Goal: Task Accomplishment & Management: Manage account settings

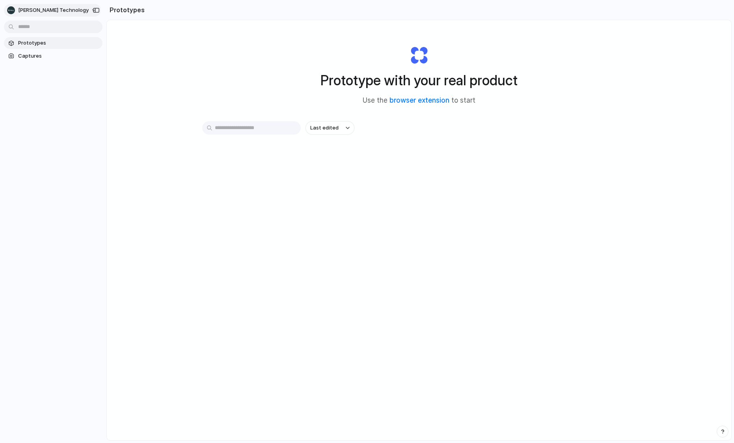
click at [56, 7] on span "[PERSON_NAME] Technology" at bounding box center [53, 10] width 71 height 8
click at [177, 58] on div "Settings Invite members Change theme Sign out" at bounding box center [367, 221] width 734 height 443
click at [332, 127] on span "Last edited" at bounding box center [324, 128] width 28 height 8
click at [484, 152] on div "Last edited Last created Alphabetical" at bounding box center [367, 221] width 734 height 443
click at [56, 13] on span "[PERSON_NAME] Technology" at bounding box center [53, 10] width 71 height 8
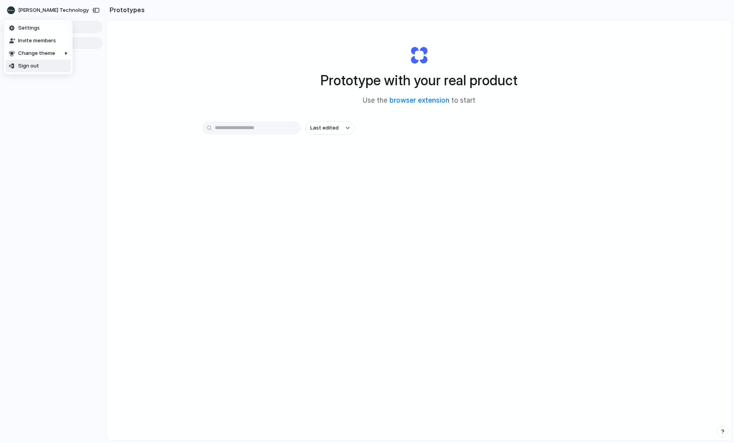
click at [28, 68] on span "Sign out" at bounding box center [28, 66] width 21 height 8
